Goal: Task Accomplishment & Management: Complete application form

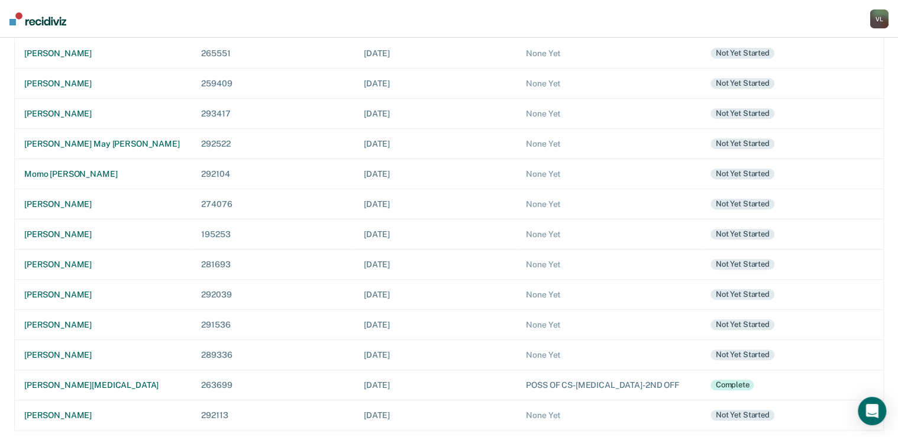
scroll to position [215, 0]
click at [51, 259] on div "[PERSON_NAME]" at bounding box center [103, 264] width 158 height 10
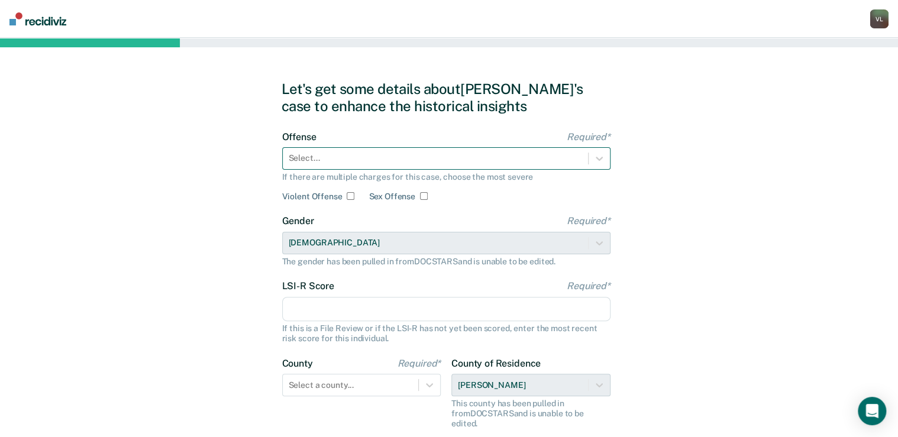
click at [315, 155] on div at bounding box center [435, 158] width 293 height 12
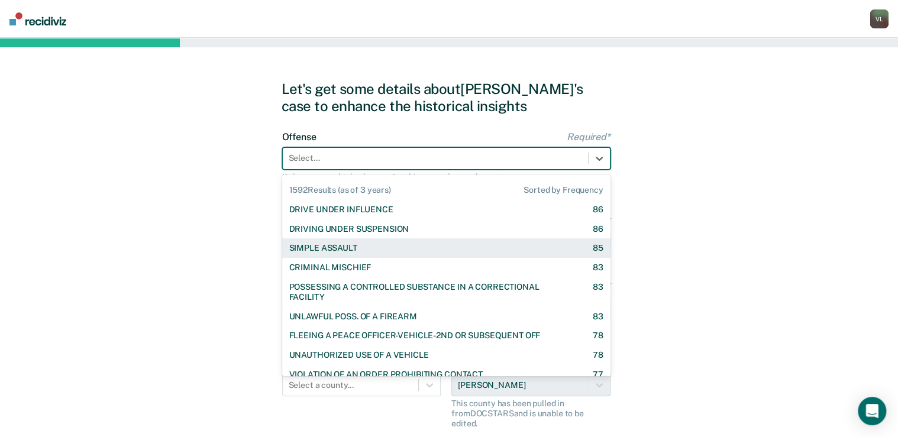
scroll to position [1135, 0]
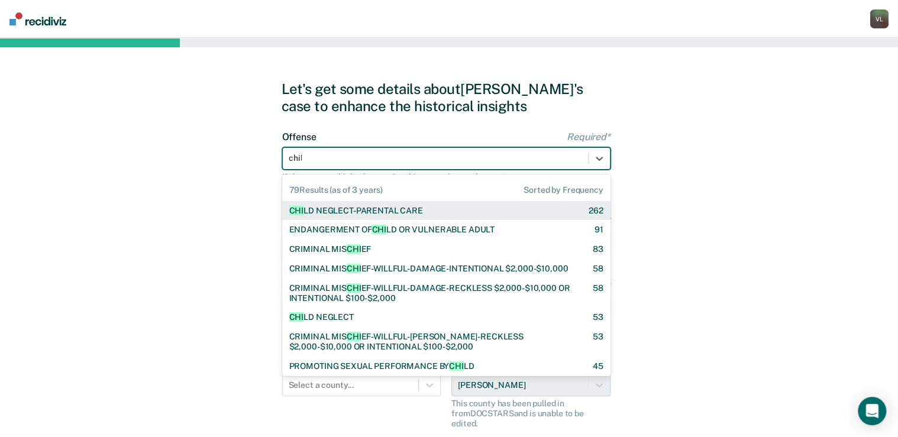
type input "child"
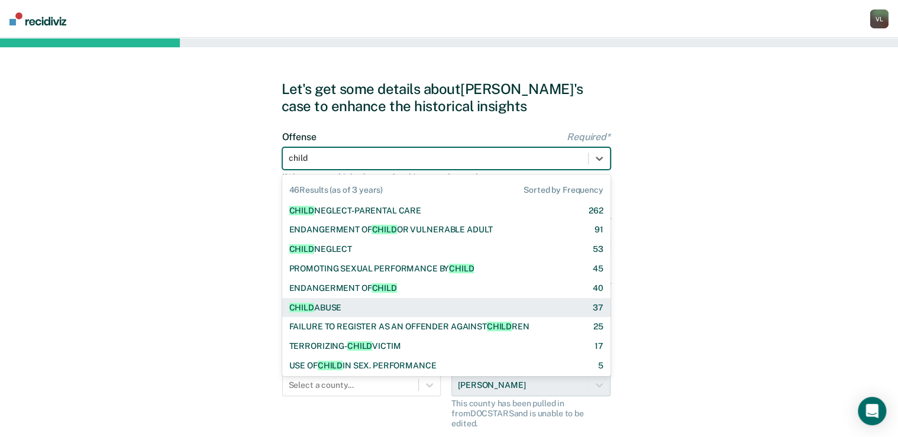
click at [328, 307] on div "[MEDICAL_DATA]" at bounding box center [315, 308] width 53 height 10
checkbox input "true"
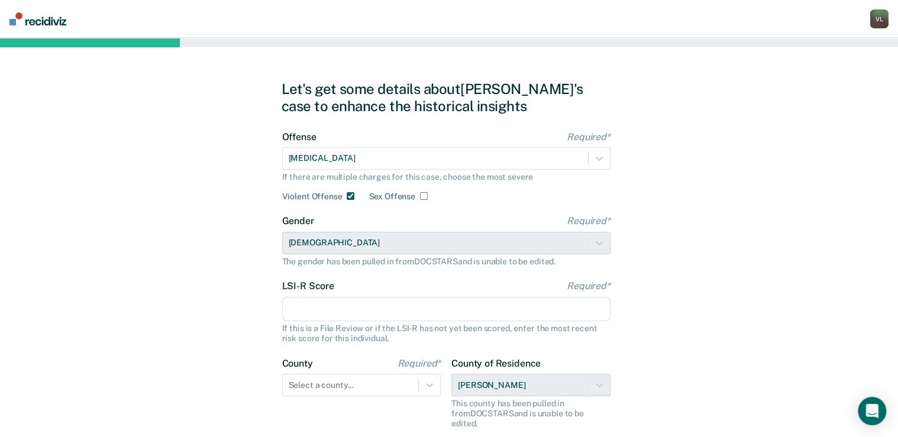
click at [317, 306] on input "LSI-R Score Required*" at bounding box center [446, 309] width 328 height 25
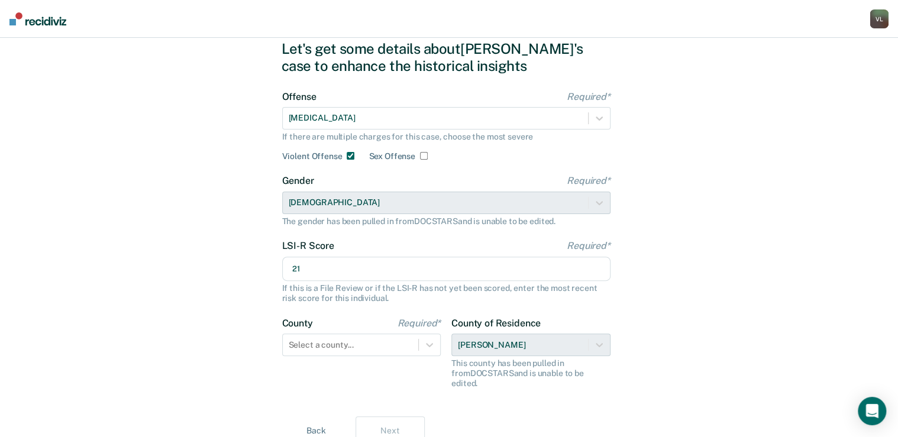
scroll to position [80, 0]
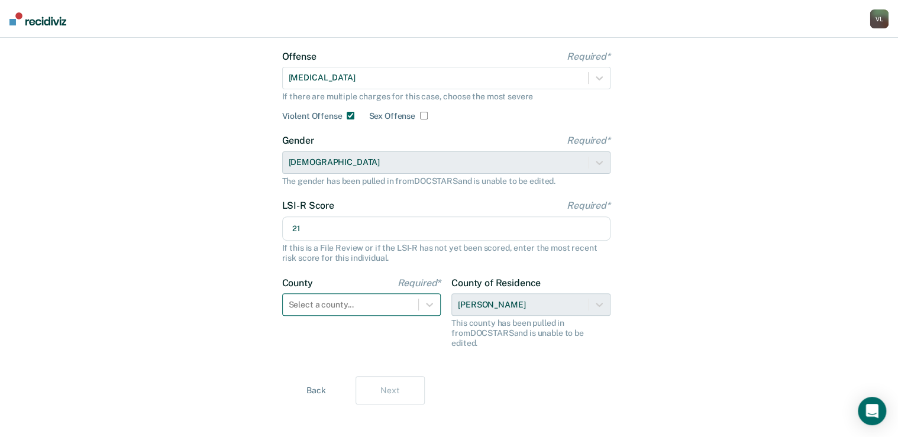
type input "21"
click at [331, 297] on div "Select a county..." at bounding box center [361, 304] width 159 height 22
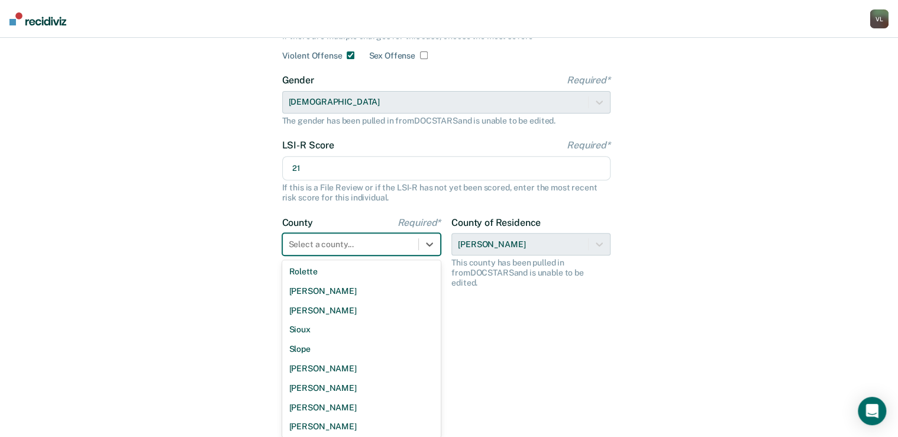
scroll to position [855, 0]
click at [329, 426] on div "[PERSON_NAME]" at bounding box center [361, 426] width 159 height 20
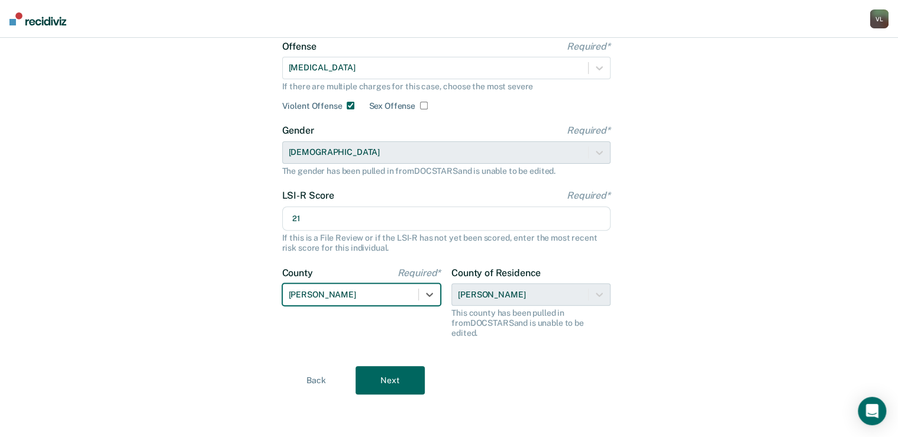
scroll to position [80, 0]
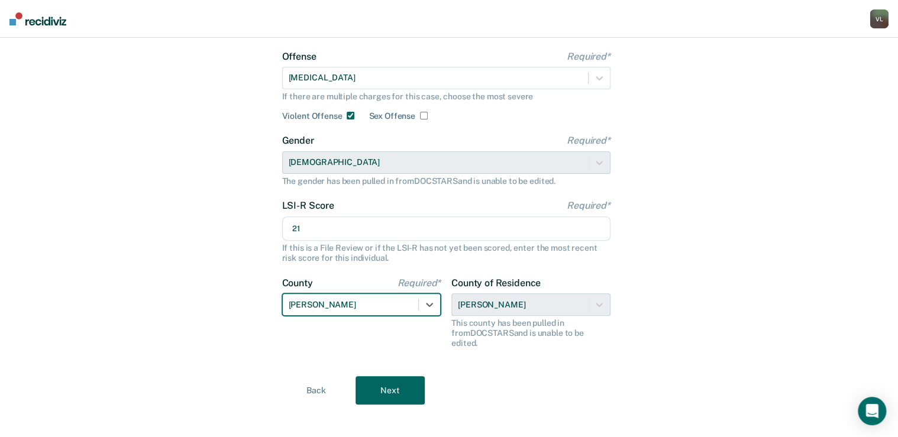
click at [390, 380] on button "Next" at bounding box center [389, 390] width 69 height 28
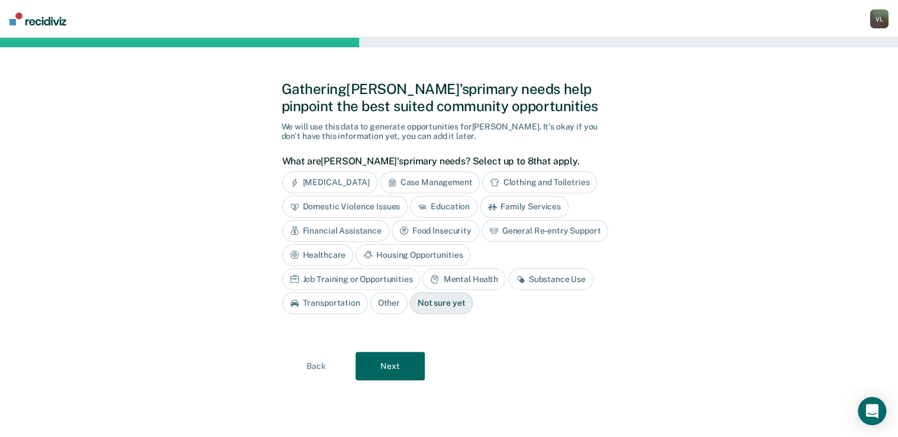
scroll to position [0, 0]
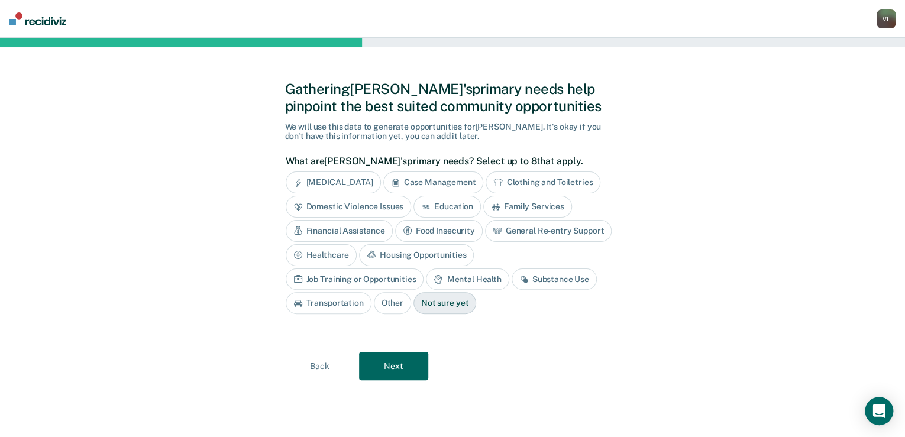
click at [340, 179] on div "[MEDICAL_DATA]" at bounding box center [333, 182] width 95 height 22
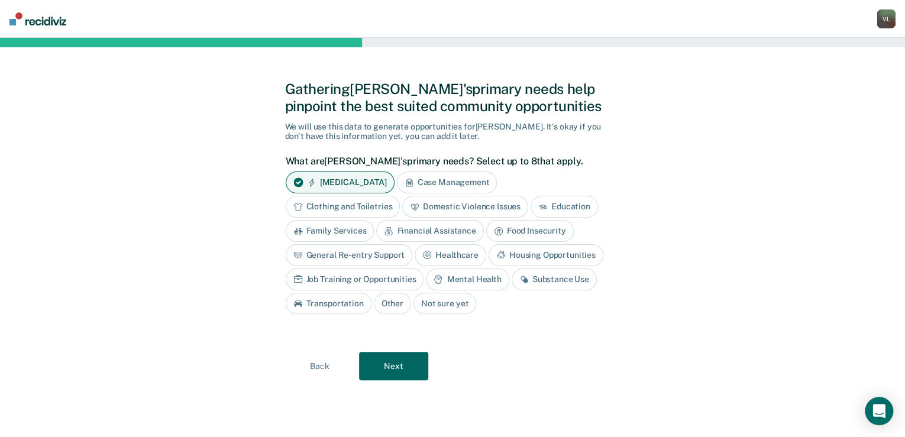
click at [453, 176] on div "Case Management" at bounding box center [447, 182] width 101 height 22
click at [565, 208] on div "Education" at bounding box center [563, 207] width 67 height 22
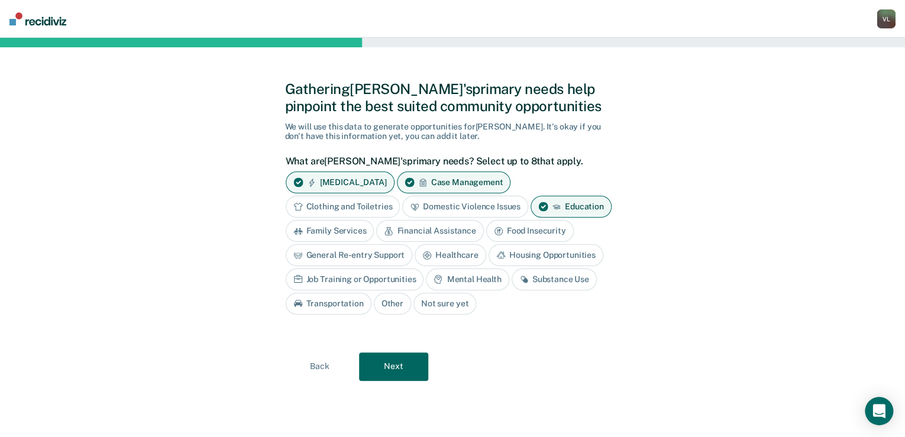
click at [513, 230] on div "Food Insecurity" at bounding box center [530, 231] width 88 height 22
click at [332, 229] on div "Family Services" at bounding box center [330, 231] width 89 height 22
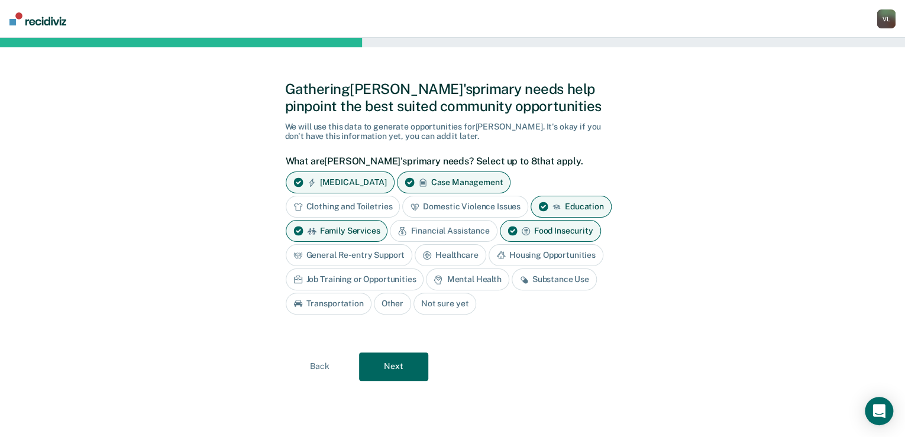
click at [341, 273] on div "Job Training or Opportunities" at bounding box center [355, 279] width 138 height 22
click at [480, 276] on div "Mental Health" at bounding box center [480, 279] width 83 height 22
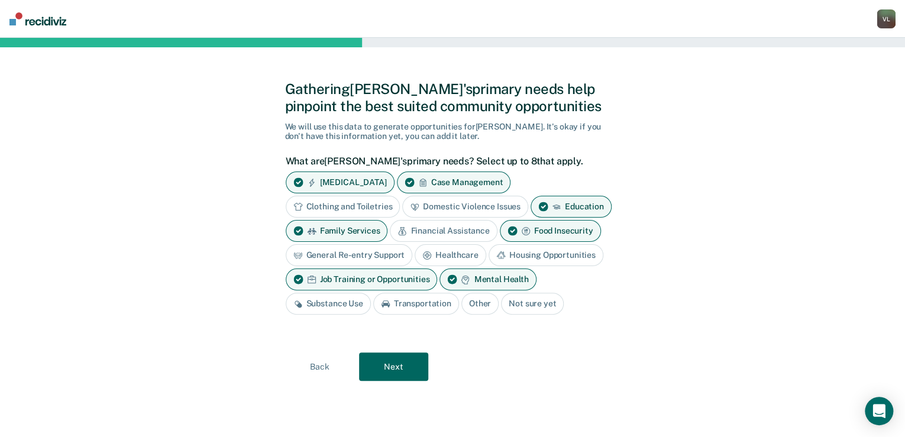
click at [540, 252] on div "Housing Opportunities" at bounding box center [545, 255] width 115 height 22
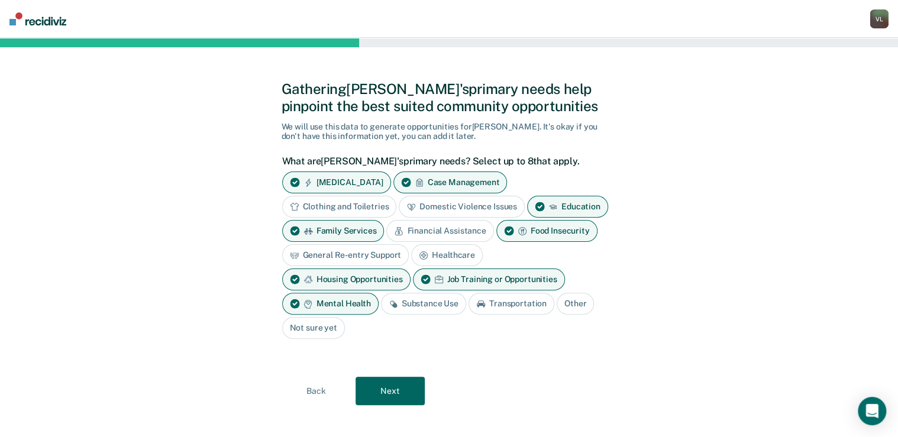
click at [394, 391] on button "Next" at bounding box center [389, 391] width 69 height 28
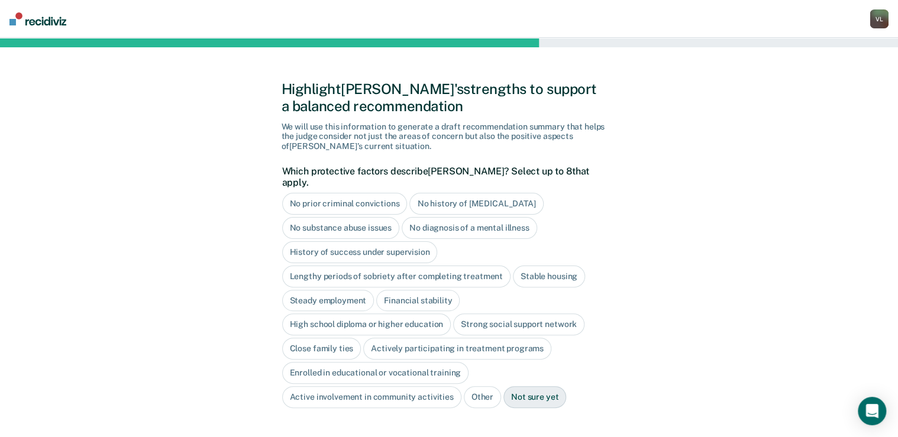
click at [452, 193] on div "No history of [MEDICAL_DATA]" at bounding box center [476, 204] width 134 height 22
click at [364, 193] on div "No prior criminal convictions" at bounding box center [344, 204] width 125 height 22
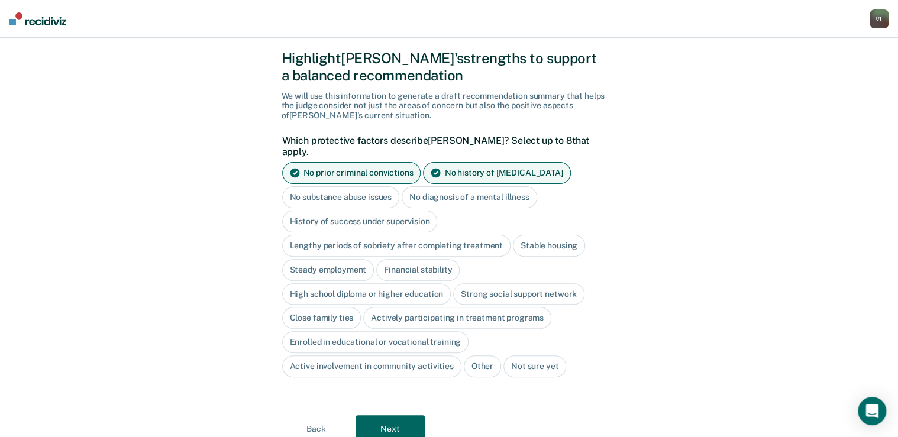
scroll to position [47, 0]
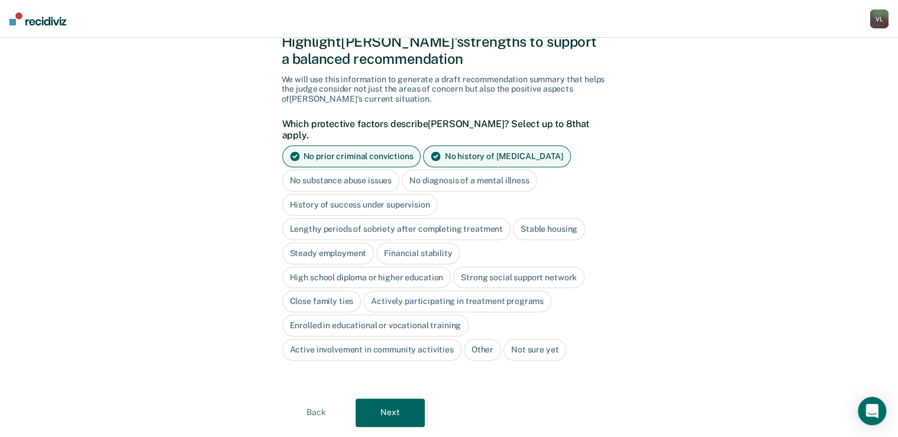
click at [338, 267] on div "High school diploma or higher education" at bounding box center [366, 278] width 169 height 22
click at [392, 399] on button "Next" at bounding box center [389, 413] width 69 height 28
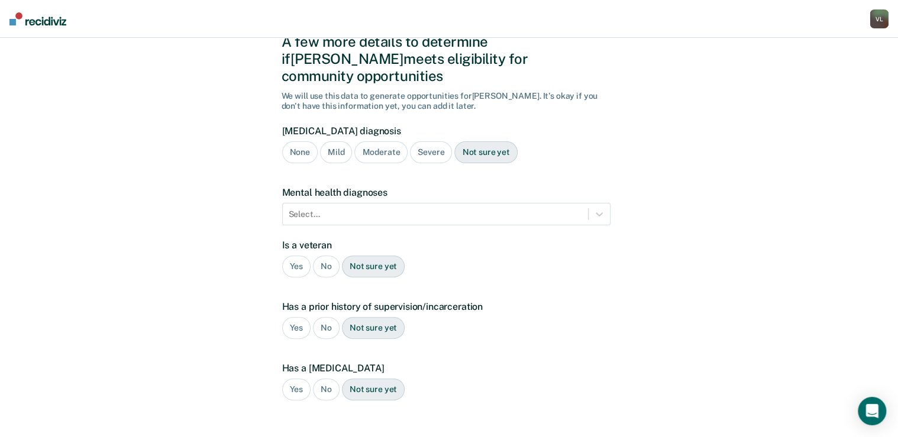
scroll to position [83, 0]
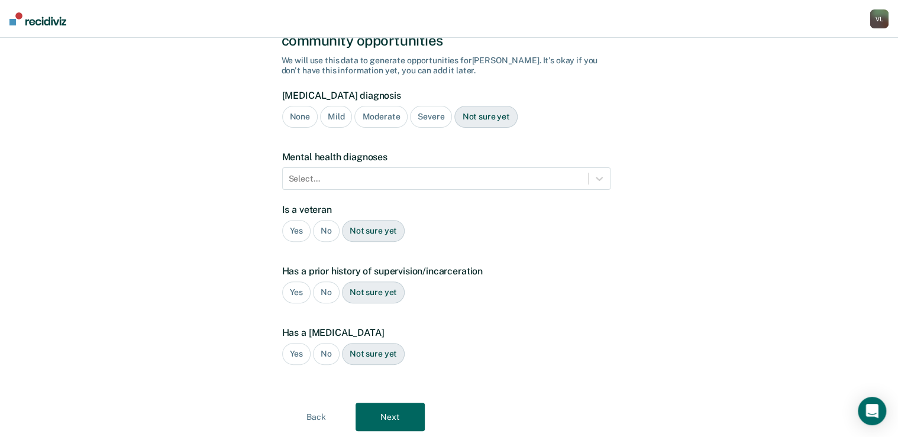
click at [329, 106] on div "Mild" at bounding box center [336, 117] width 32 height 22
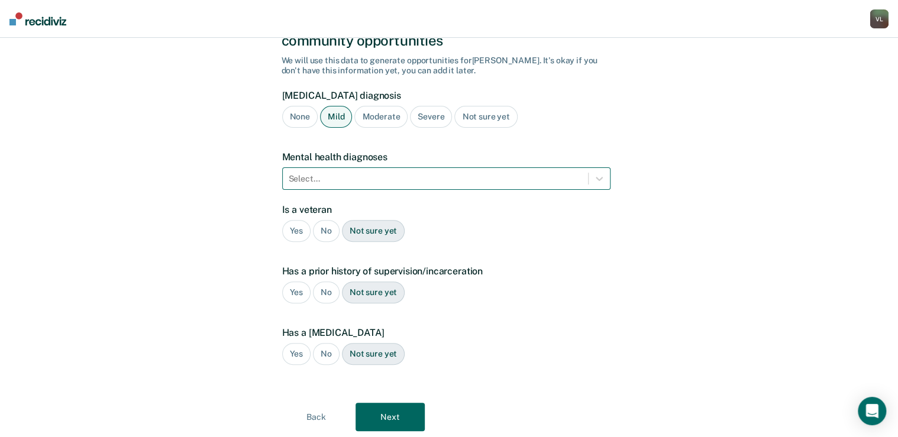
click at [329, 173] on div at bounding box center [435, 179] width 293 height 12
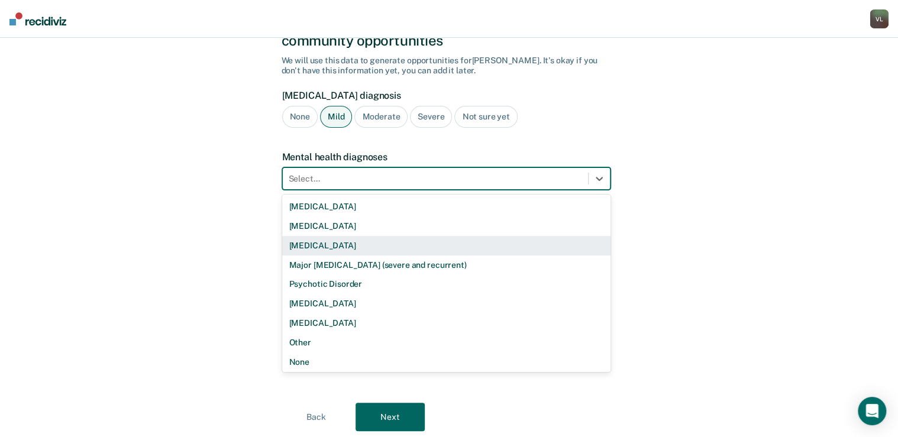
scroll to position [2, 0]
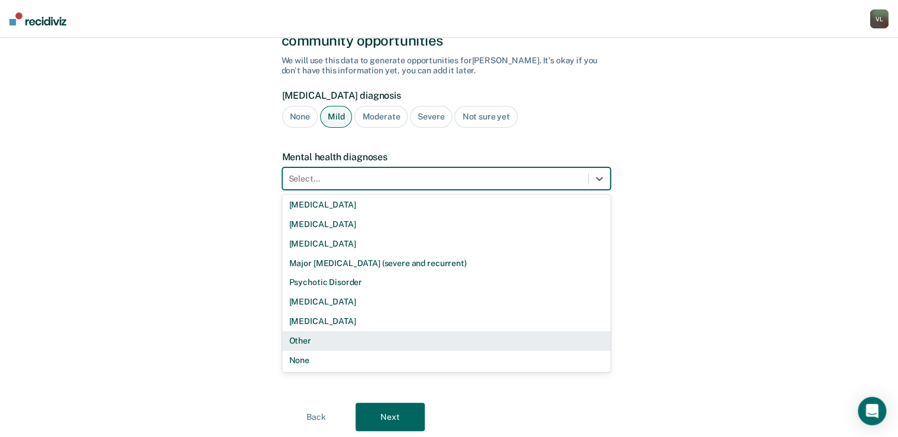
click at [313, 331] on div "Other" at bounding box center [446, 341] width 328 height 20
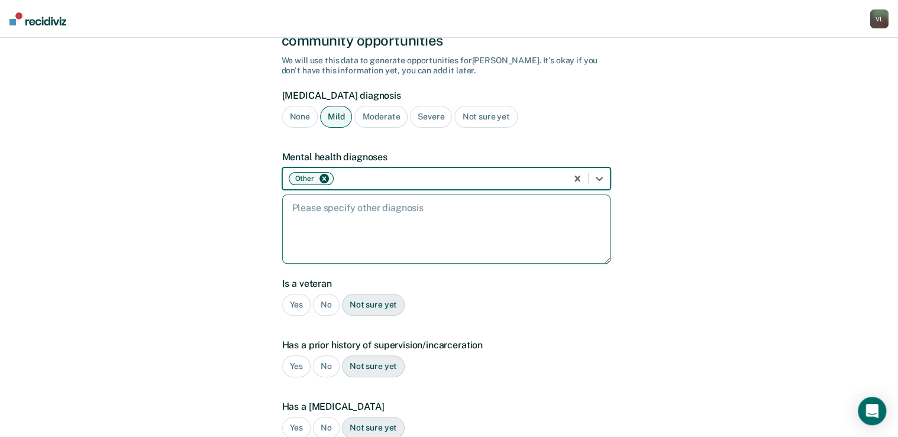
click at [322, 195] on textarea at bounding box center [446, 229] width 328 height 69
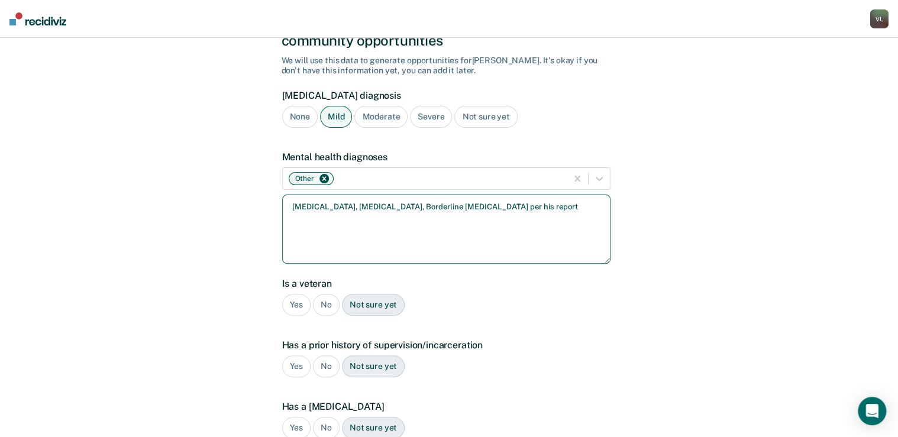
type textarea "[MEDICAL_DATA], [MEDICAL_DATA], Borderline [MEDICAL_DATA] per his report"
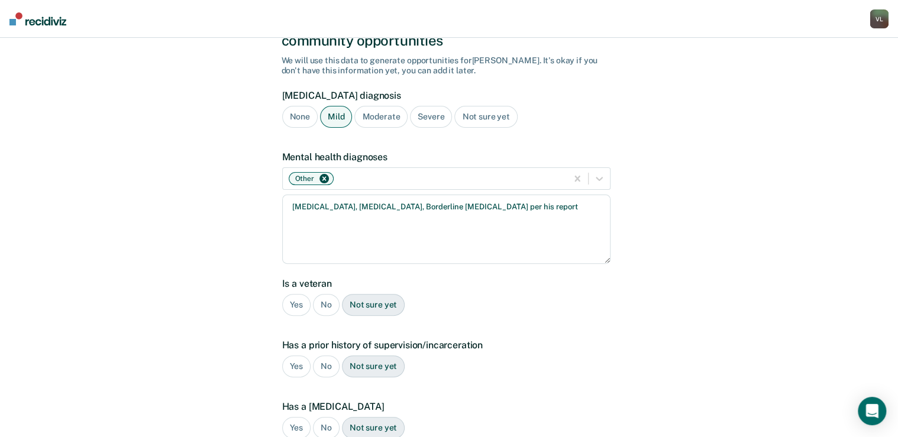
click at [323, 294] on div "No" at bounding box center [326, 305] width 27 height 22
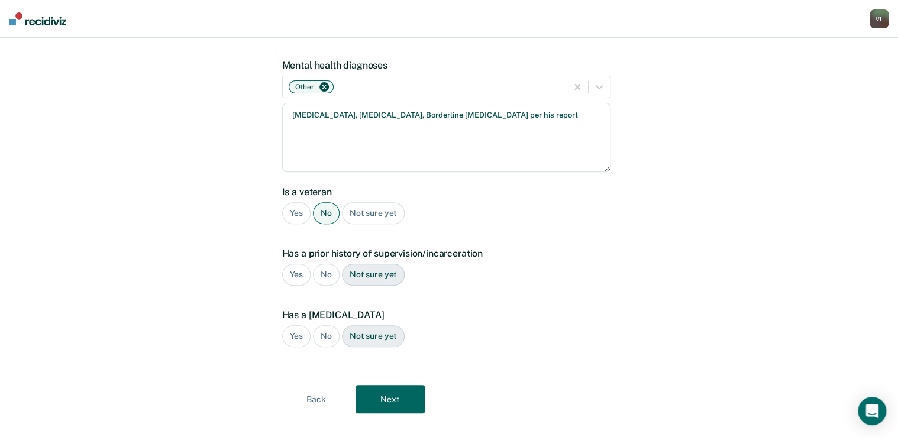
scroll to position [175, 0]
click at [322, 263] on div "No" at bounding box center [326, 274] width 27 height 22
click at [331, 325] on div "No" at bounding box center [326, 336] width 27 height 22
click at [392, 384] on button "Next" at bounding box center [389, 398] width 69 height 28
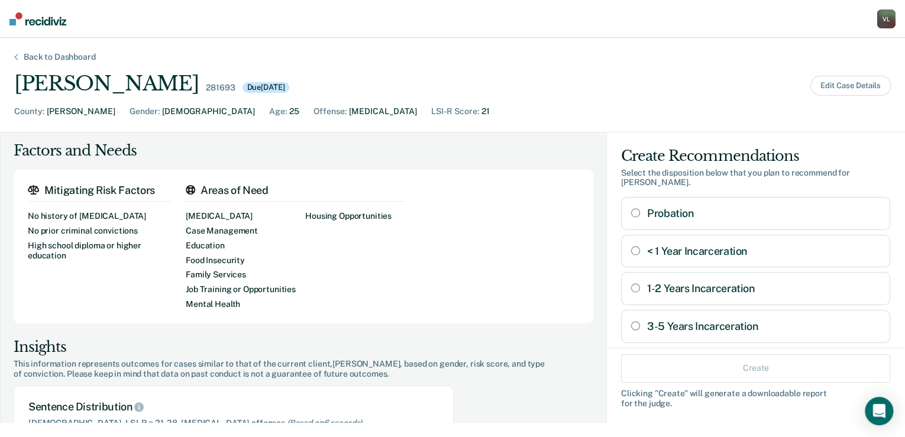
scroll to position [0, 0]
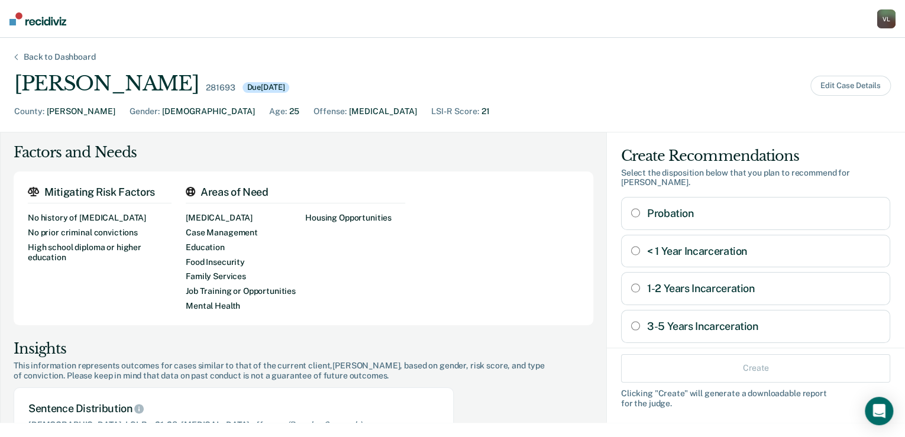
click at [631, 283] on Incarceration "1-2 Years Incarceration" at bounding box center [635, 287] width 9 height 9
radio Incarceration "true"
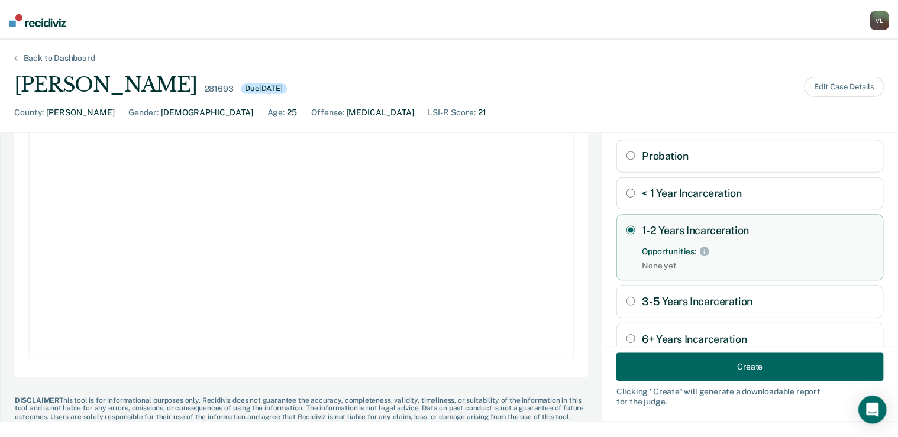
scroll to position [157, 0]
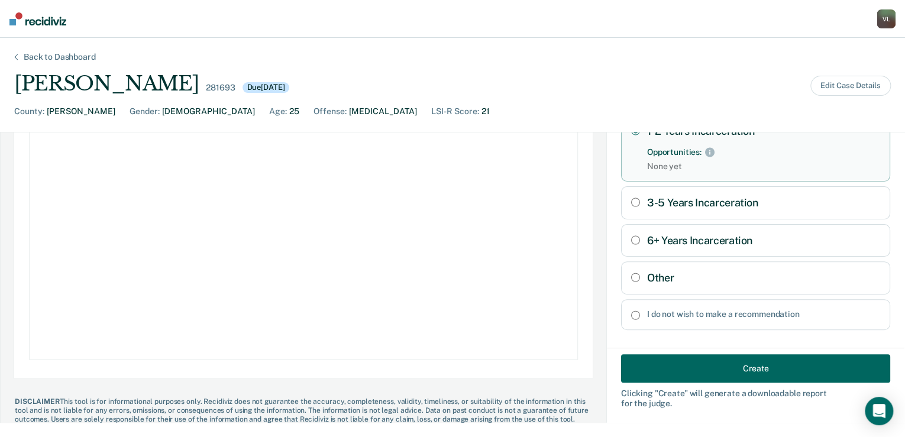
click at [726, 362] on button "Create" at bounding box center [755, 368] width 269 height 28
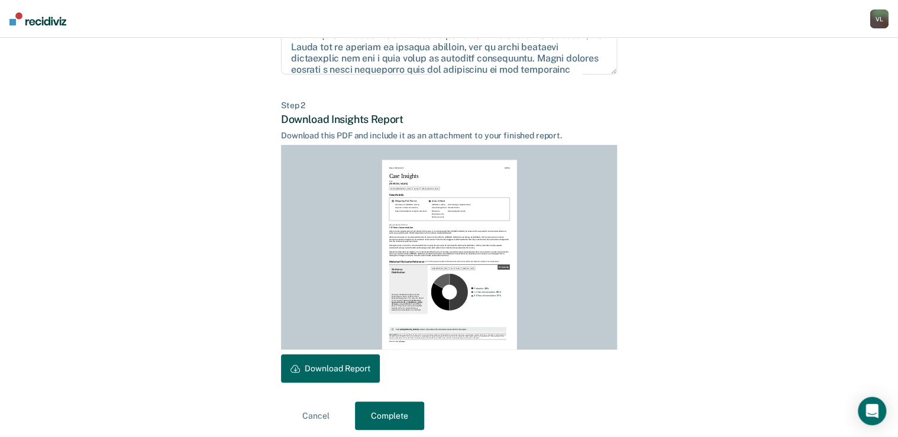
scroll to position [208, 0]
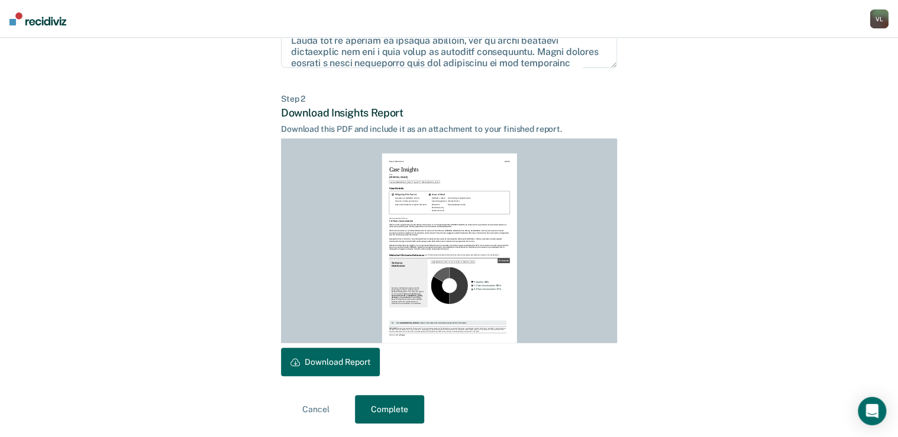
click at [329, 354] on button "Download Report" at bounding box center [330, 362] width 99 height 28
